Goal: Information Seeking & Learning: Find specific fact

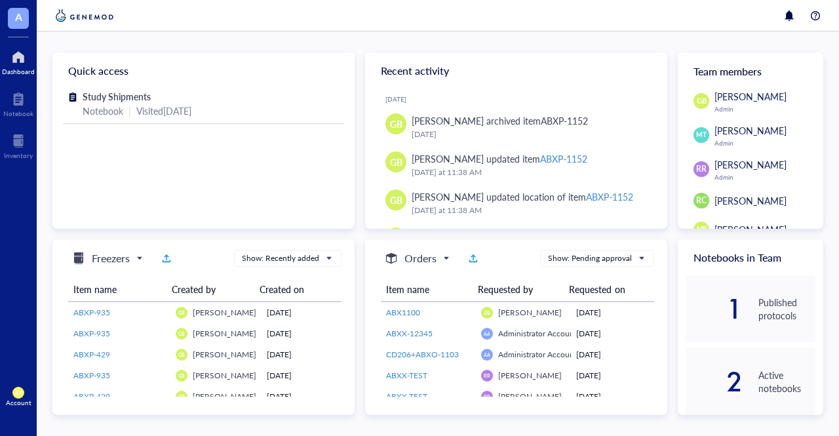
click at [12, 65] on div at bounding box center [18, 57] width 33 height 21
click at [11, 14] on span "A" at bounding box center [18, 18] width 21 height 21
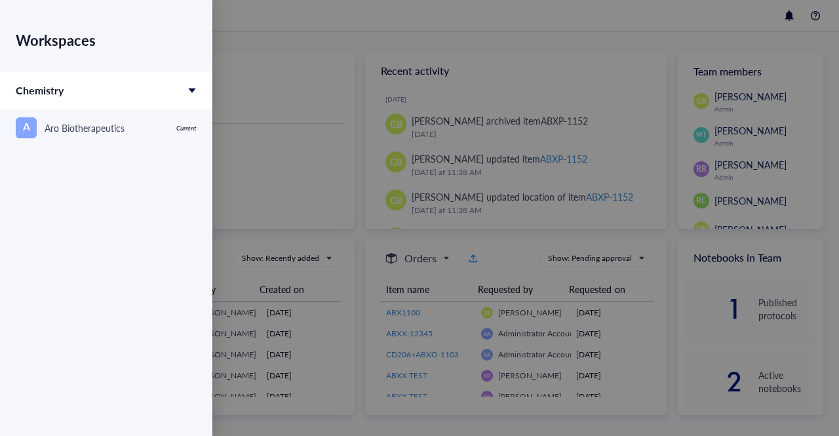
click at [229, 22] on div at bounding box center [419, 218] width 839 height 436
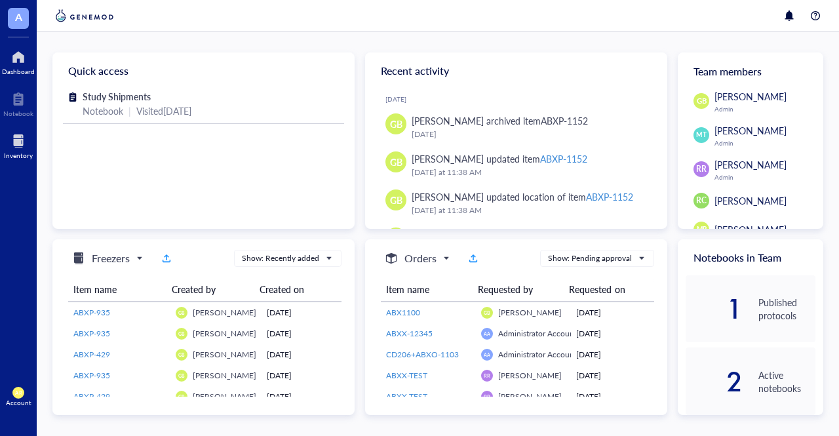
click at [26, 142] on div at bounding box center [18, 140] width 29 height 21
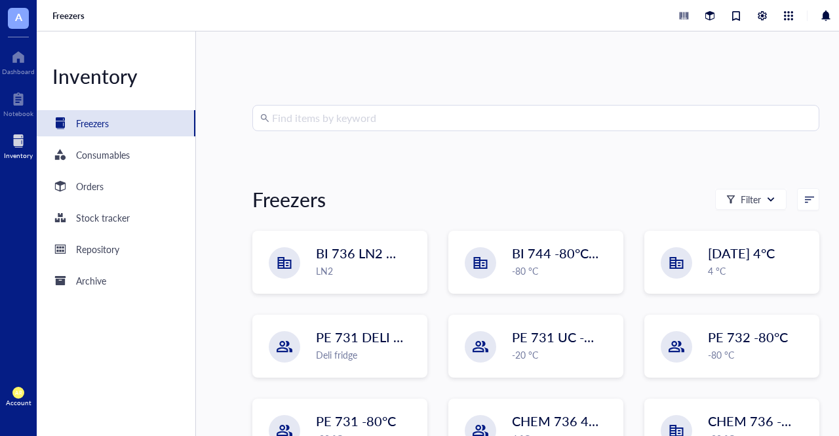
click at [343, 120] on input "search" at bounding box center [541, 117] width 539 height 25
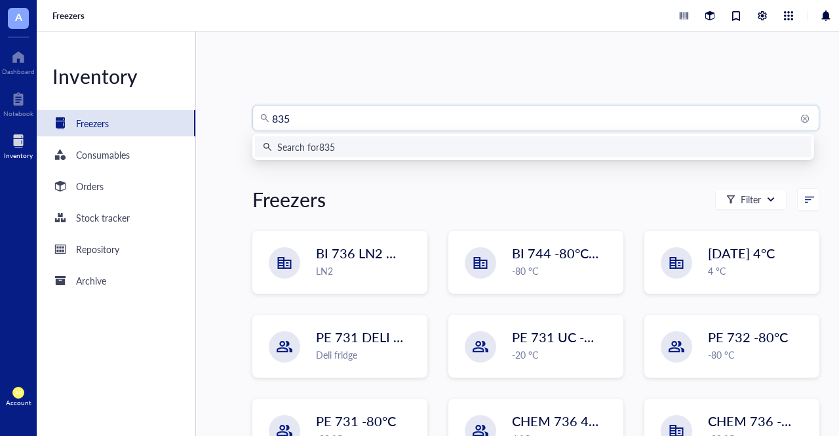
type input "8359"
click at [339, 143] on div "Search for 8359" at bounding box center [308, 147] width 63 height 14
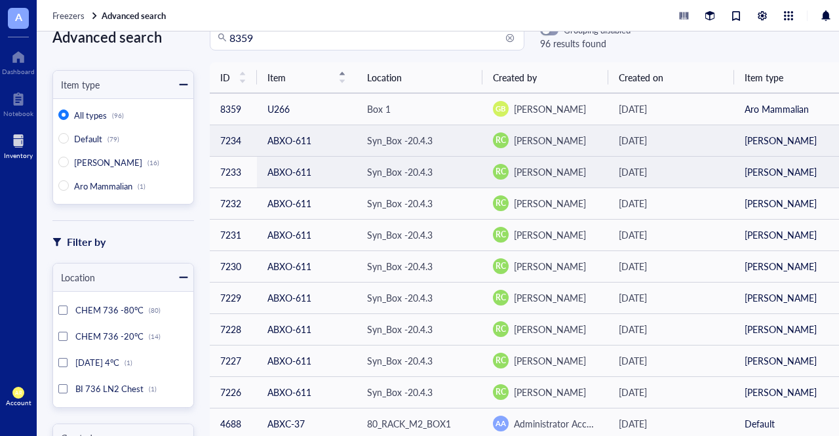
scroll to position [28, 0]
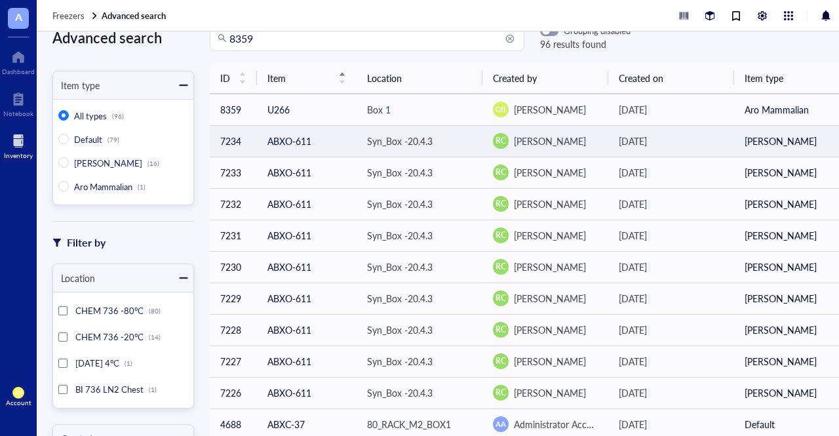
click at [307, 139] on td "ABXO-611" at bounding box center [307, 140] width 100 height 31
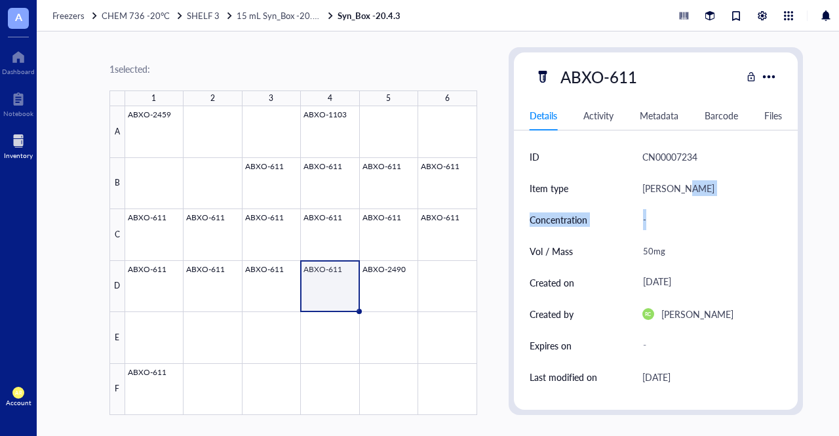
drag, startPoint x: 798, startPoint y: 202, endPoint x: 797, endPoint y: 218, distance: 16.4
click at [797, 218] on div "ABXO-611 Details Activity Metadata Barcode Files ID CN00007234 Item type Aro Ol…" at bounding box center [655, 231] width 295 height 368
click at [590, 112] on div "Activity" at bounding box center [598, 115] width 30 height 14
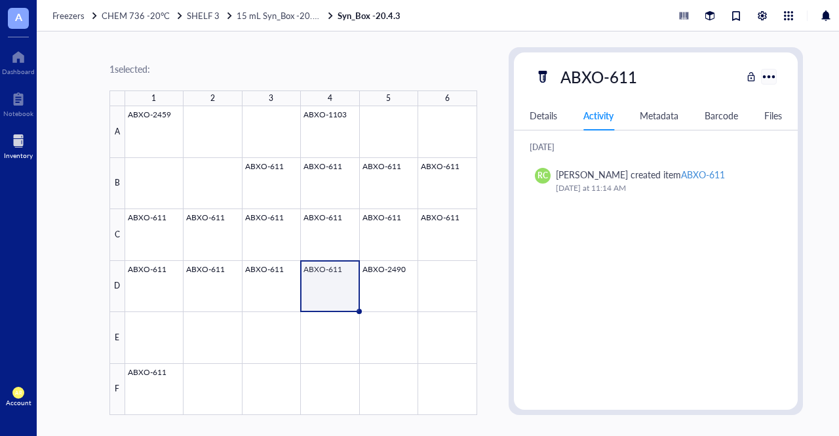
click at [769, 72] on div at bounding box center [768, 76] width 19 height 19
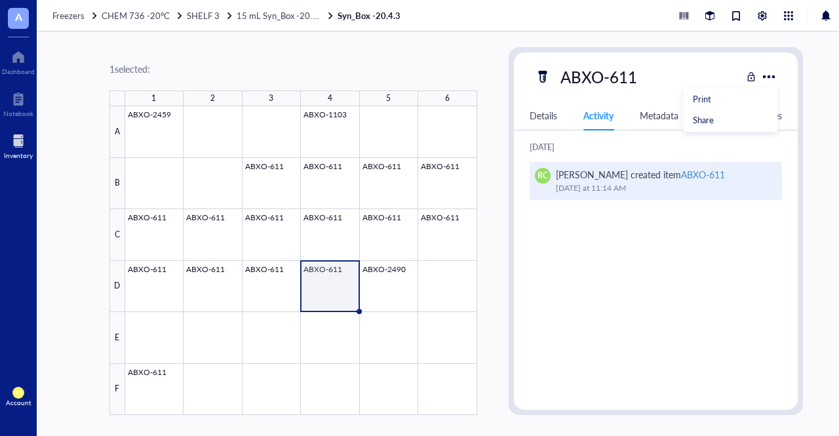
click at [736, 182] on div "[DATE] 11:14 AM" at bounding box center [661, 188] width 211 height 13
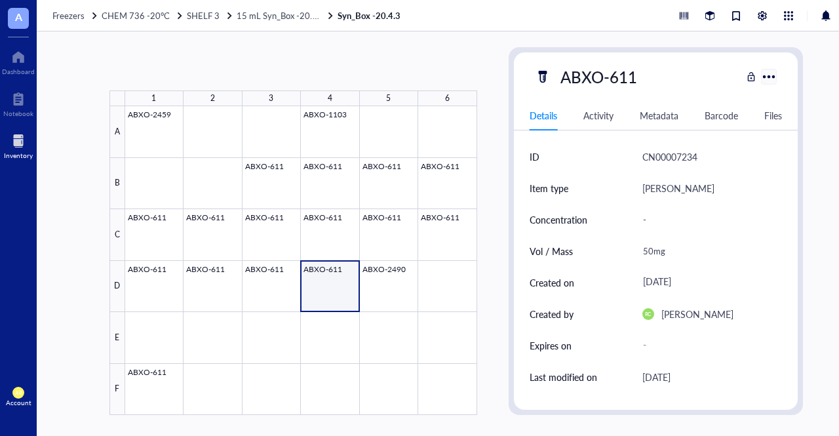
click at [769, 83] on div at bounding box center [768, 76] width 19 height 19
click at [769, 77] on div at bounding box center [768, 76] width 19 height 19
click at [775, 78] on div at bounding box center [768, 76] width 19 height 19
click at [750, 85] on div "ABXO-611" at bounding box center [656, 77] width 284 height 28
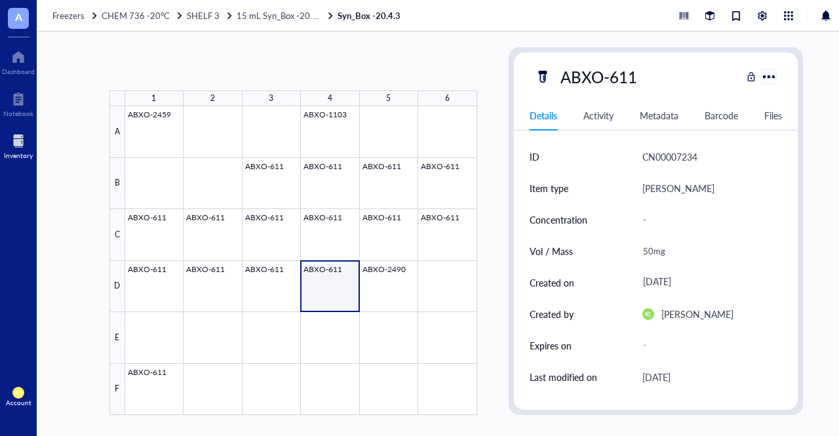
click at [761, 75] on div at bounding box center [768, 76] width 19 height 19
click at [667, 116] on div "Metadata" at bounding box center [659, 115] width 39 height 14
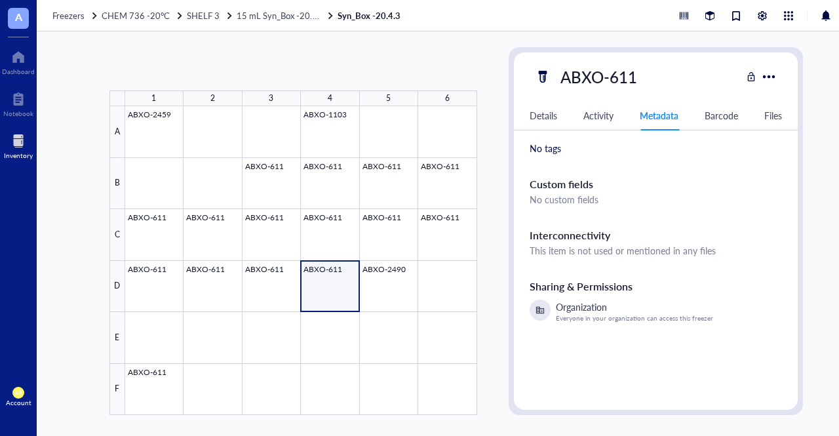
click at [725, 121] on div "Barcode" at bounding box center [720, 115] width 33 height 14
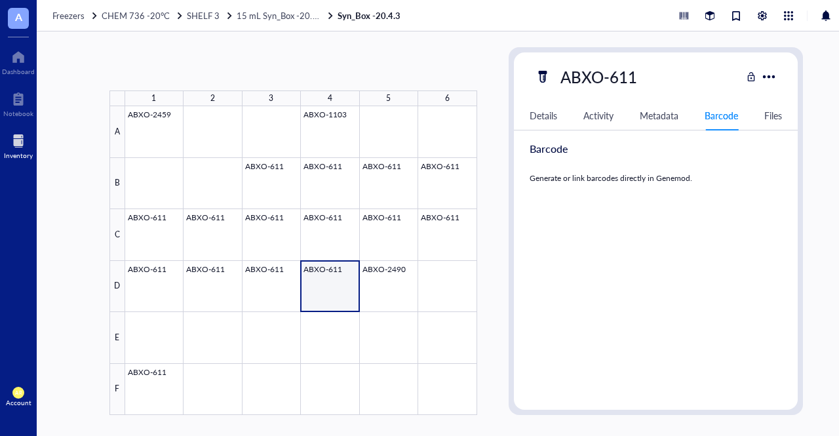
click at [763, 118] on div "Details Activity Metadata Barcode Files" at bounding box center [656, 115] width 284 height 29
click at [766, 117] on div "Files" at bounding box center [773, 115] width 18 height 14
click at [602, 117] on div "Activity" at bounding box center [598, 115] width 30 height 14
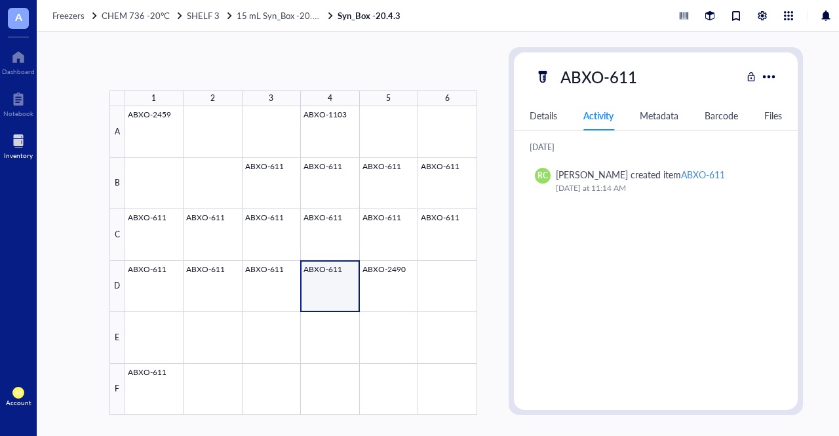
click at [537, 116] on div "Details" at bounding box center [543, 115] width 28 height 14
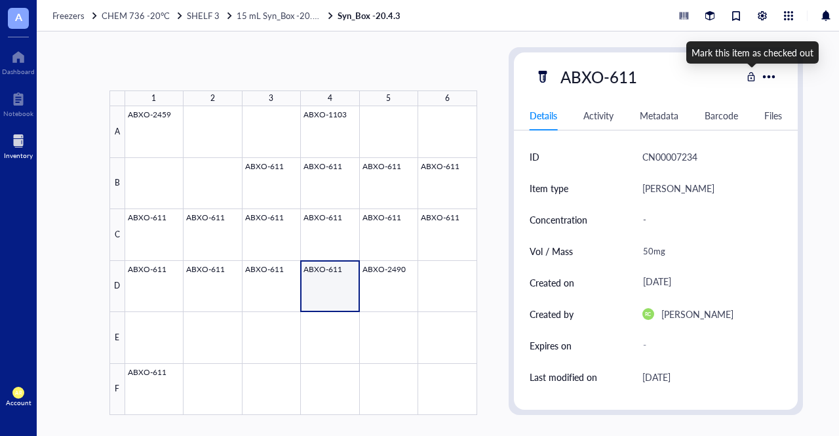
click at [750, 75] on div at bounding box center [750, 76] width 9 height 9
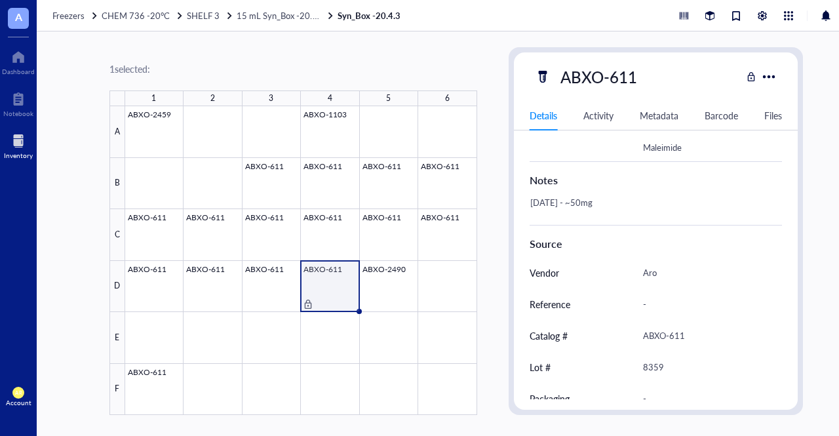
scroll to position [451, 0]
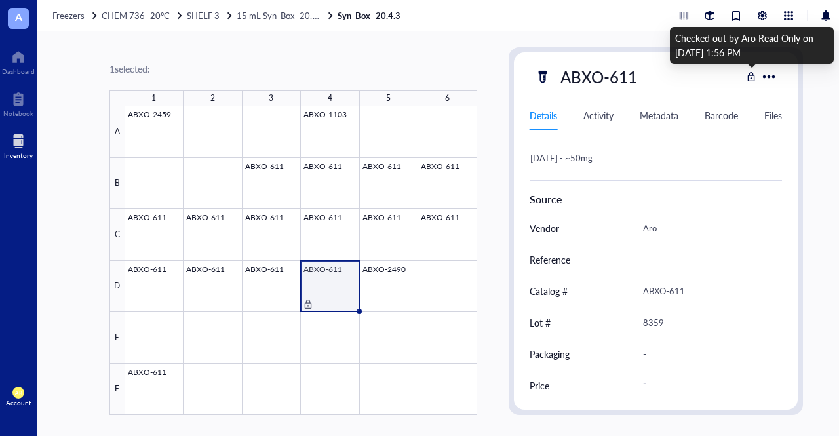
click at [754, 73] on div at bounding box center [750, 76] width 9 height 9
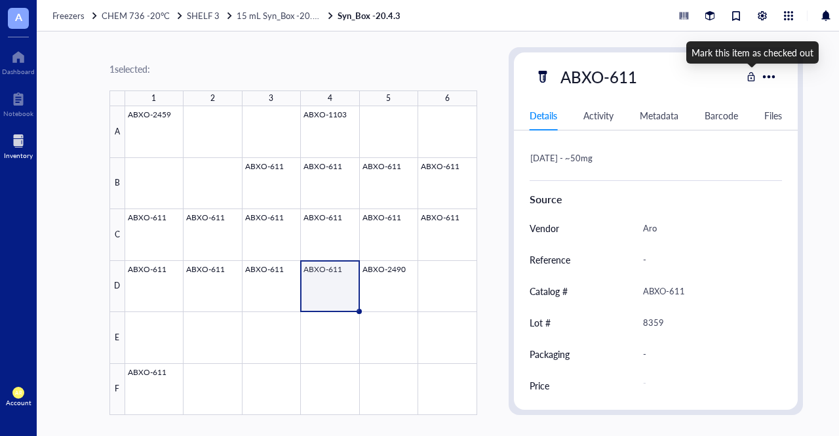
click at [751, 75] on div at bounding box center [750, 76] width 9 height 9
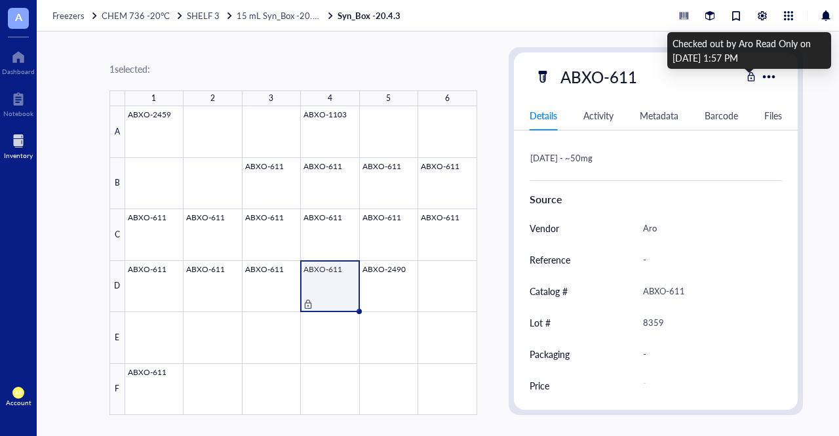
click at [751, 75] on div at bounding box center [750, 76] width 9 height 9
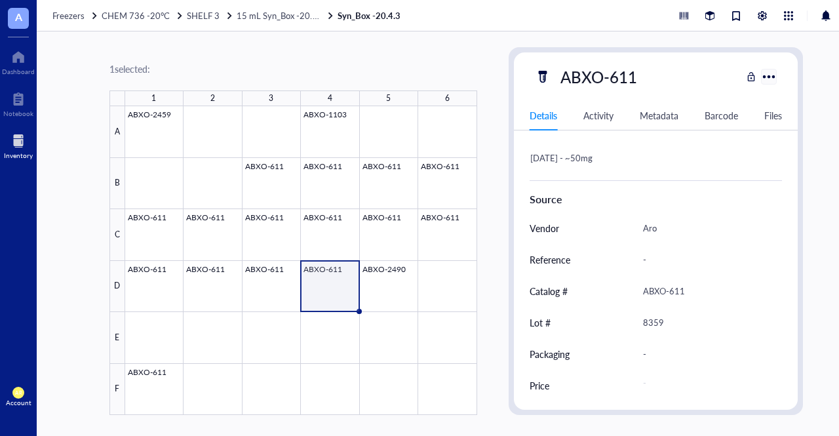
click at [765, 72] on div at bounding box center [768, 76] width 19 height 19
click at [502, 337] on div "1 selected: 1 2 3 4 5 6 A B C D E F ABXO-2459 ABXO-1103 ABXO-611 ABXO-611 ABXO-…" at bounding box center [456, 233] width 839 height 404
drag, startPoint x: 338, startPoint y: 292, endPoint x: 311, endPoint y: 313, distance: 34.2
click at [311, 313] on div at bounding box center [301, 260] width 352 height 309
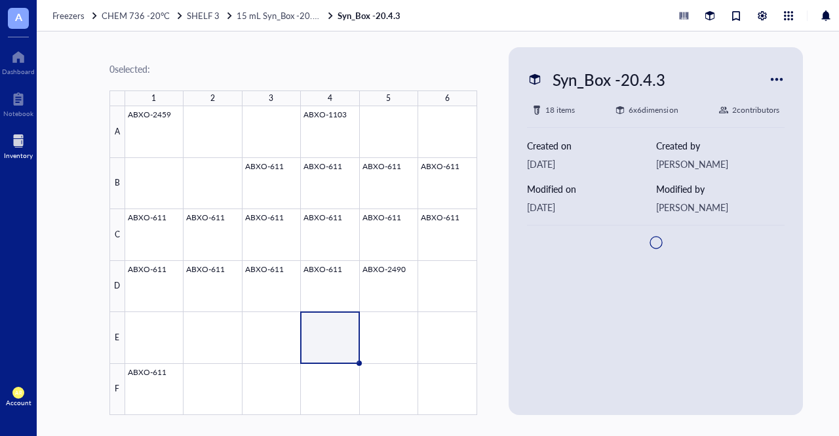
click at [320, 293] on div at bounding box center [301, 260] width 352 height 309
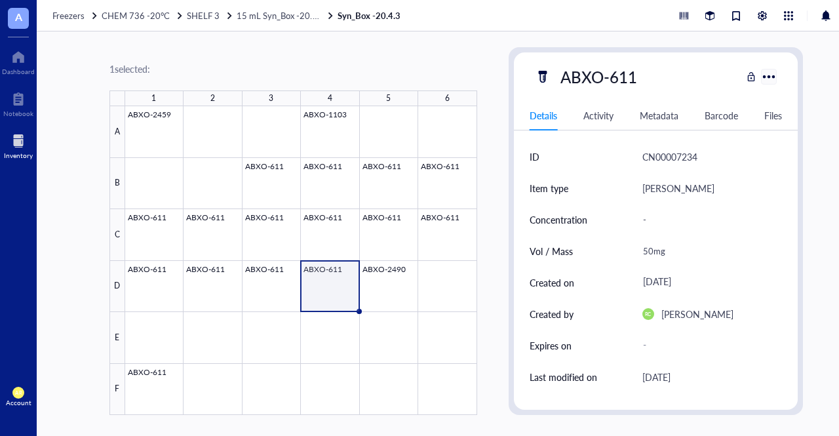
click at [769, 77] on div at bounding box center [768, 76] width 19 height 19
